Goal: Task Accomplishment & Management: Use online tool/utility

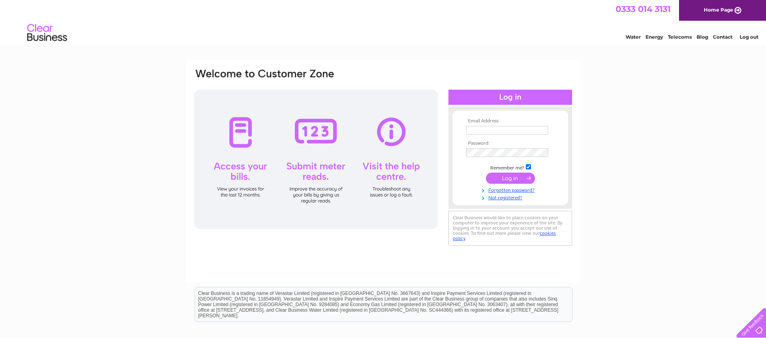
type input "lennybleakley@icloud.com"
click at [507, 177] on input "submit" at bounding box center [510, 178] width 49 height 11
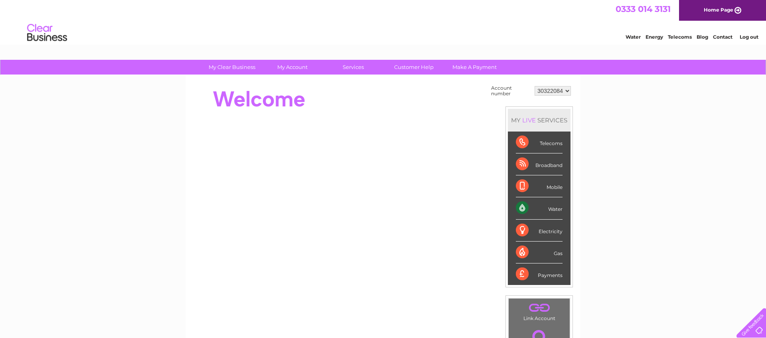
click at [557, 209] on div "Water" at bounding box center [539, 208] width 47 height 22
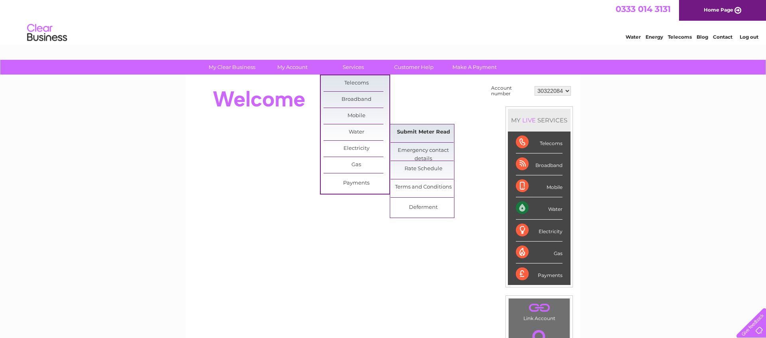
click at [427, 132] on link "Submit Meter Read" at bounding box center [424, 132] width 66 height 16
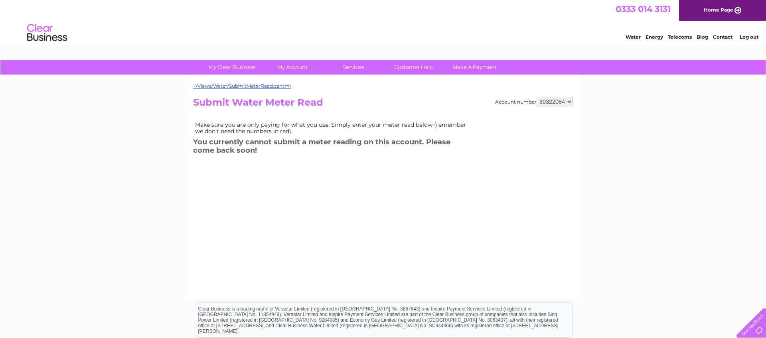
click at [343, 210] on div "Account number 30322084 Submit Water Meter Read Make sure you are only paying f…" at bounding box center [383, 188] width 380 height 183
click at [404, 222] on div "Account number 30322084 Submit Water Meter Read Make sure you are only paying f…" at bounding box center [383, 188] width 380 height 183
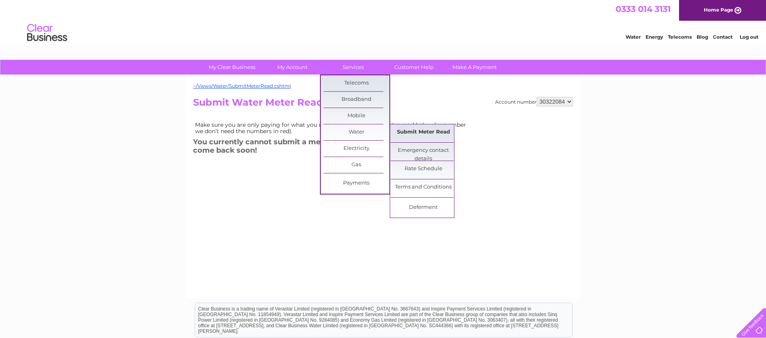
click at [435, 132] on link "Submit Meter Read" at bounding box center [424, 132] width 66 height 16
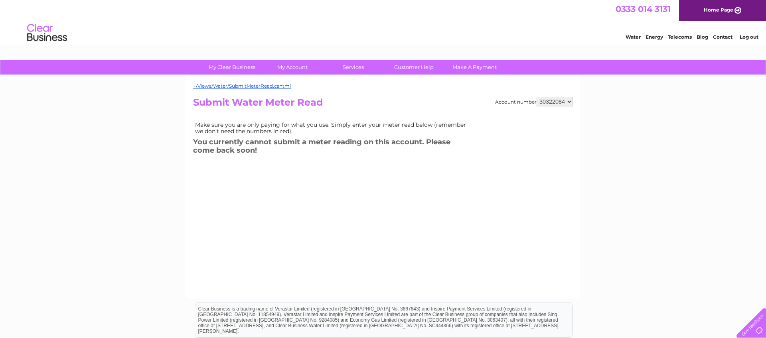
click at [409, 201] on div "Account number 30322084 Submit Water Meter Read Make sure you are only paying f…" at bounding box center [383, 188] width 380 height 183
